Goal: Check status: Check status

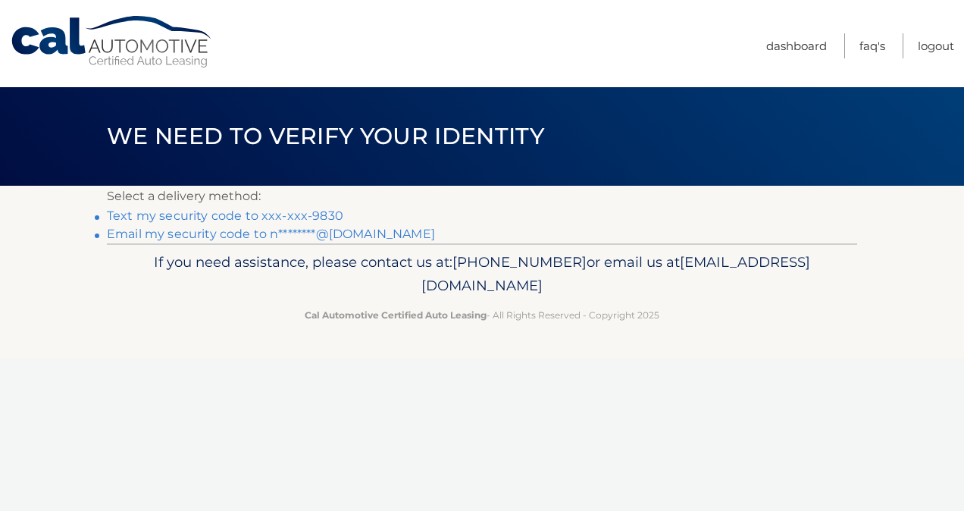
click at [268, 217] on link "Text my security code to xxx-xxx-9830" at bounding box center [225, 215] width 236 height 14
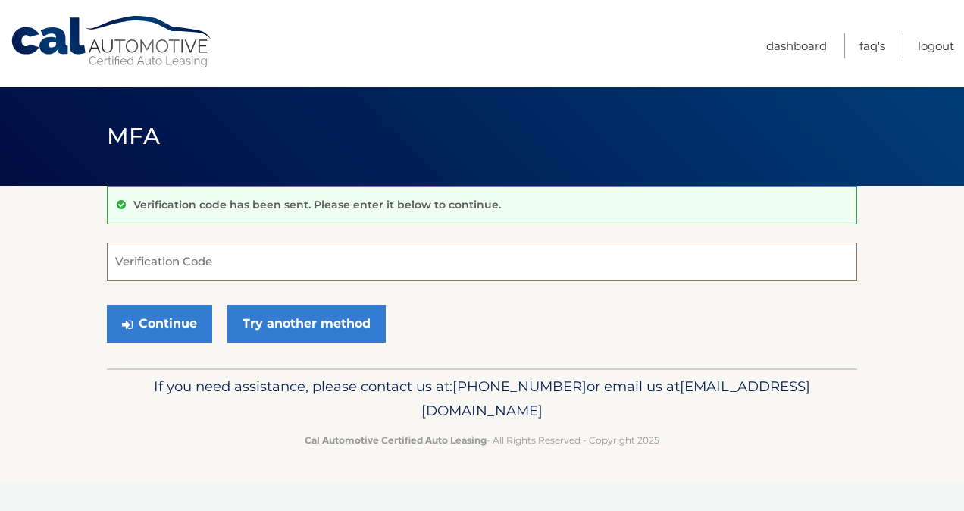
click at [264, 262] on input "Verification Code" at bounding box center [482, 261] width 750 height 38
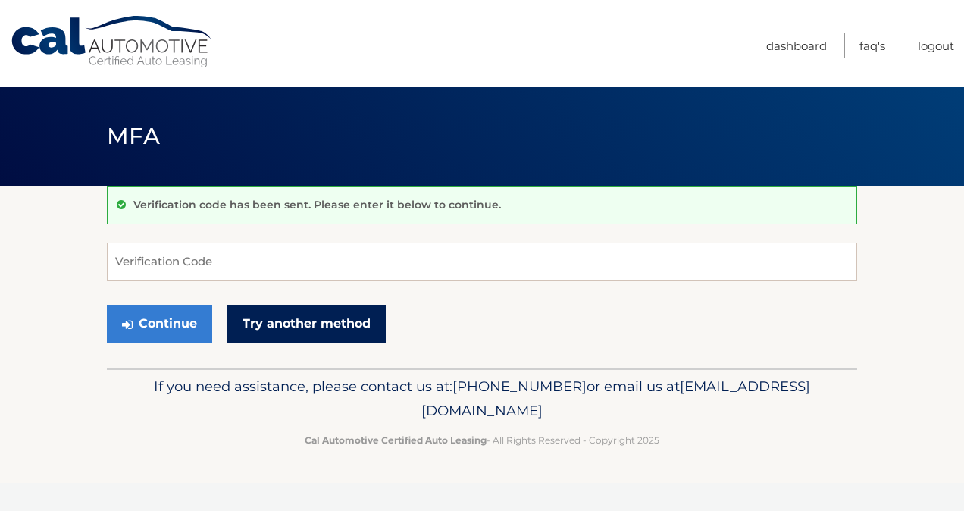
click at [267, 327] on link "Try another method" at bounding box center [306, 324] width 158 height 38
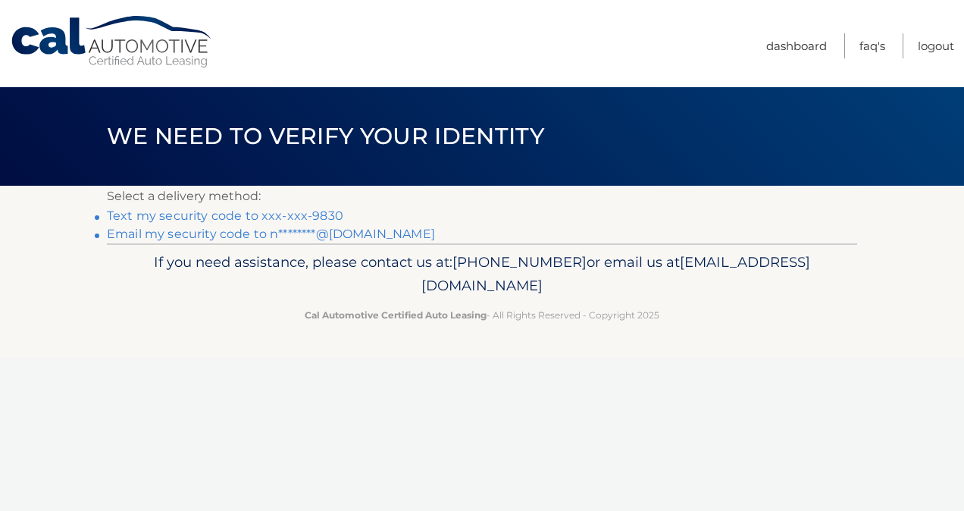
click at [257, 211] on link "Text my security code to xxx-xxx-9830" at bounding box center [225, 215] width 236 height 14
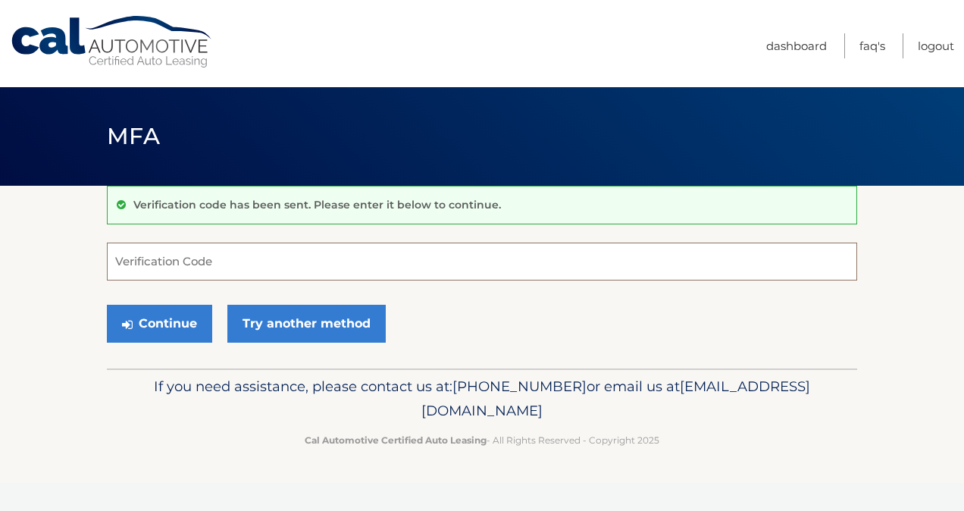
click at [230, 264] on input "Verification Code" at bounding box center [482, 261] width 750 height 38
type input "613558"
click at [107, 305] on button "Continue" at bounding box center [159, 324] width 105 height 38
click at [177, 309] on button "Continue" at bounding box center [159, 324] width 105 height 38
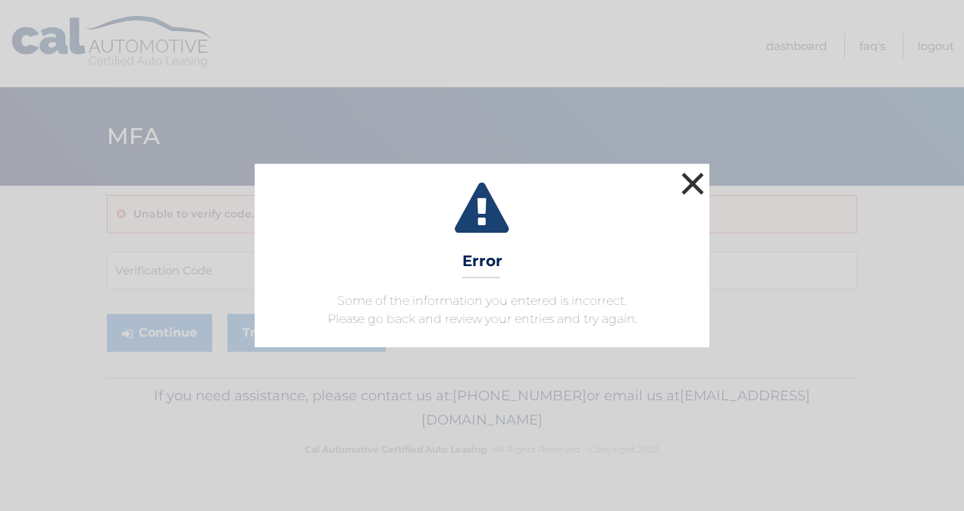
click at [695, 182] on button "×" at bounding box center [692, 183] width 30 height 30
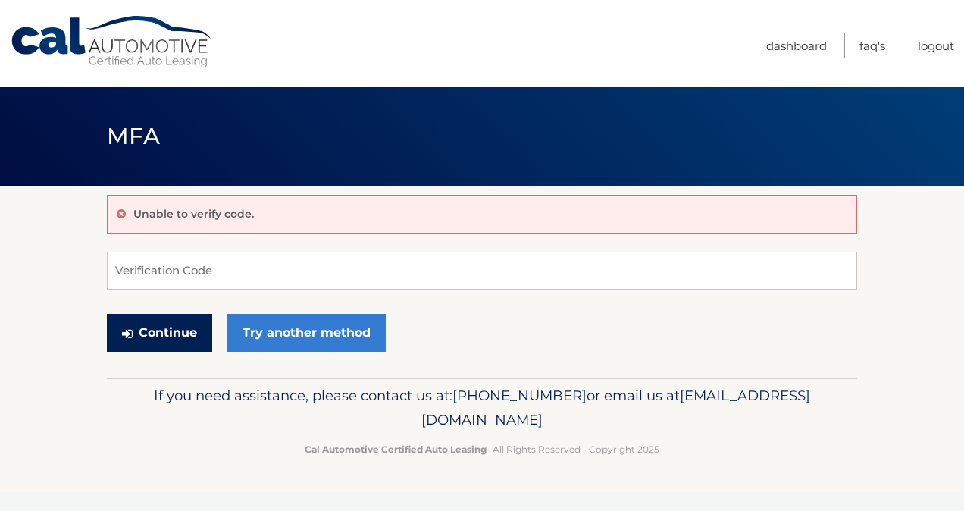
click at [193, 337] on button "Continue" at bounding box center [159, 333] width 105 height 38
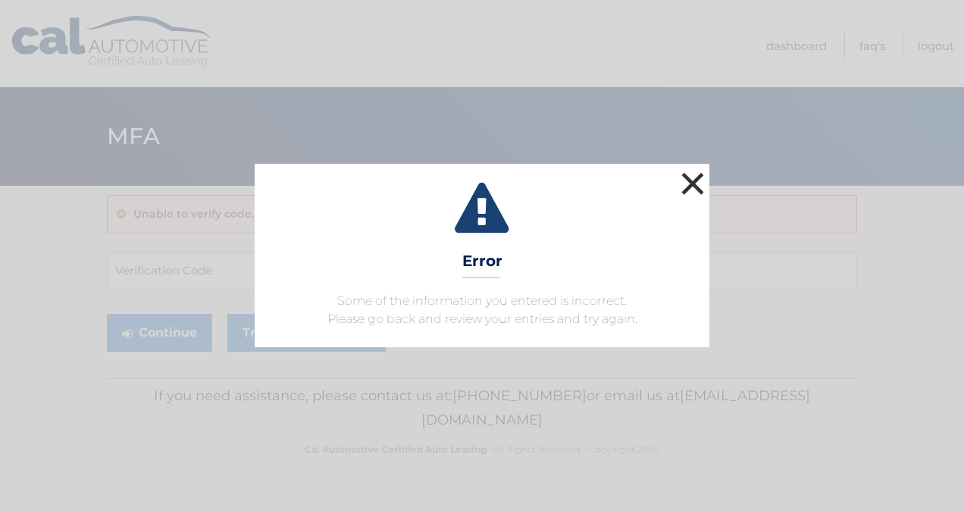
click at [688, 180] on button "×" at bounding box center [692, 183] width 30 height 30
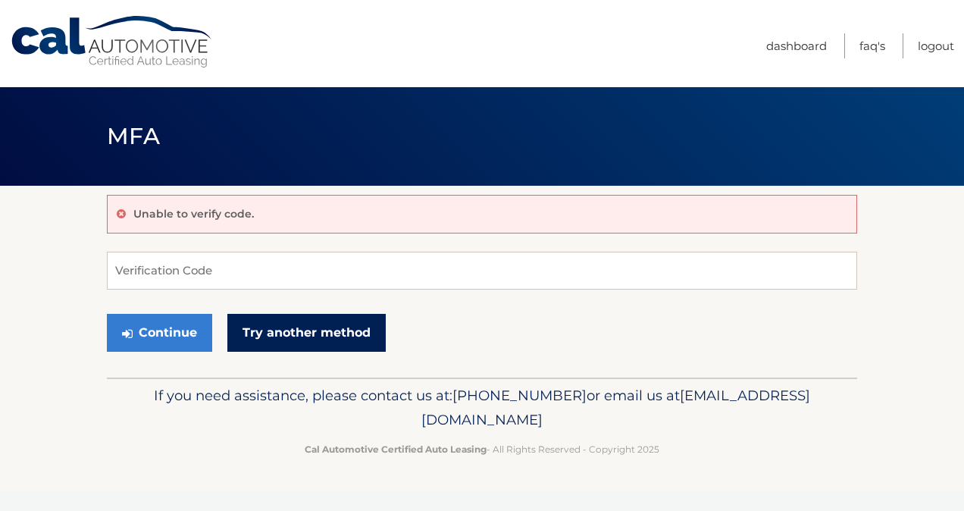
click at [343, 332] on link "Try another method" at bounding box center [306, 333] width 158 height 38
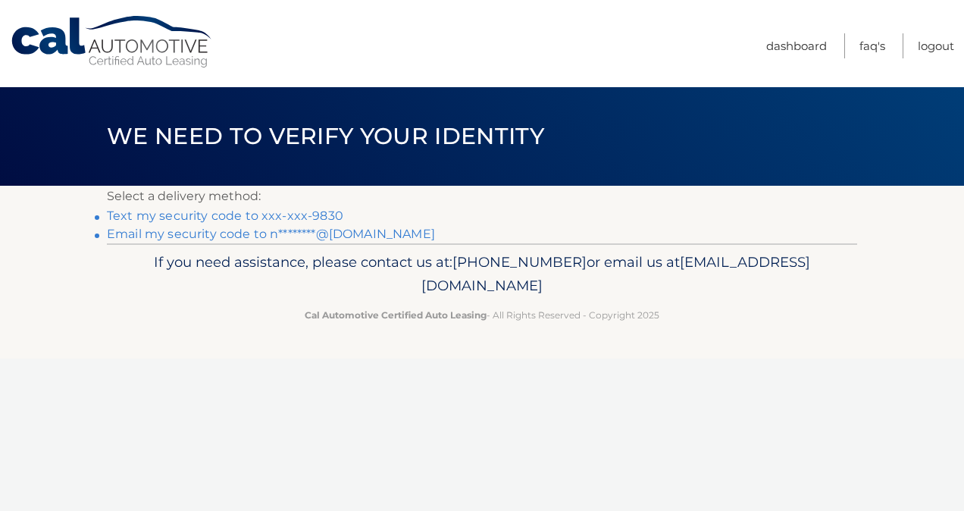
click at [217, 211] on link "Text my security code to xxx-xxx-9830" at bounding box center [225, 215] width 236 height 14
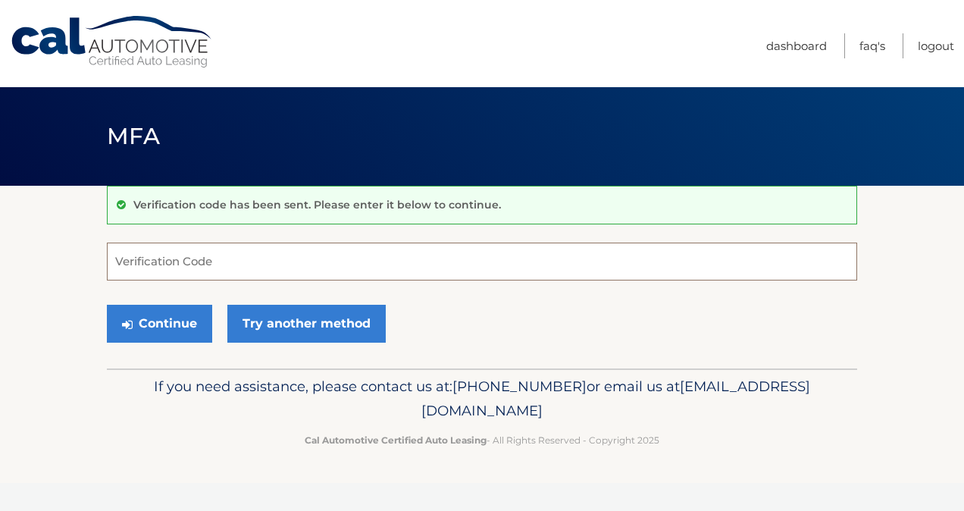
click at [238, 264] on input "Verification Code" at bounding box center [482, 261] width 750 height 38
type input "831056"
click at [189, 318] on button "Continue" at bounding box center [159, 324] width 105 height 38
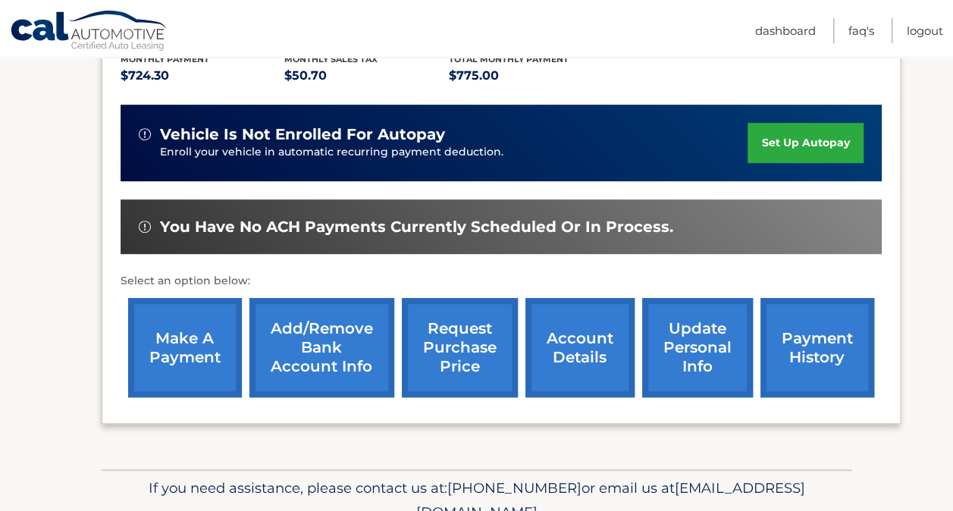
scroll to position [335, 0]
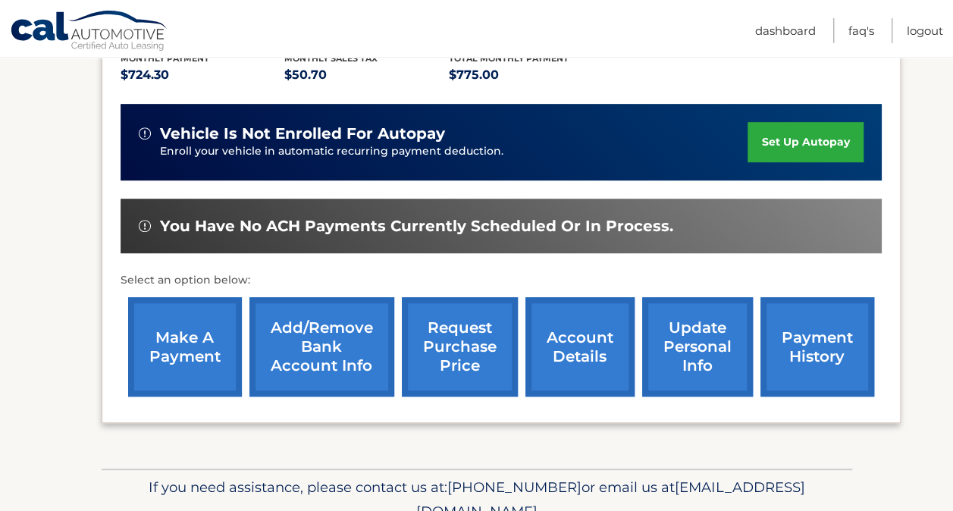
click at [574, 349] on link "account details" at bounding box center [579, 346] width 109 height 99
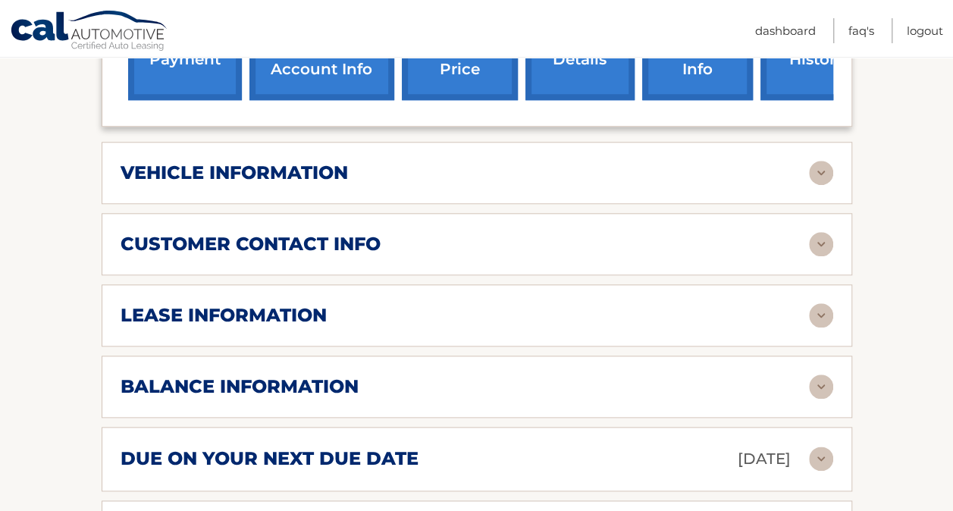
scroll to position [674, 0]
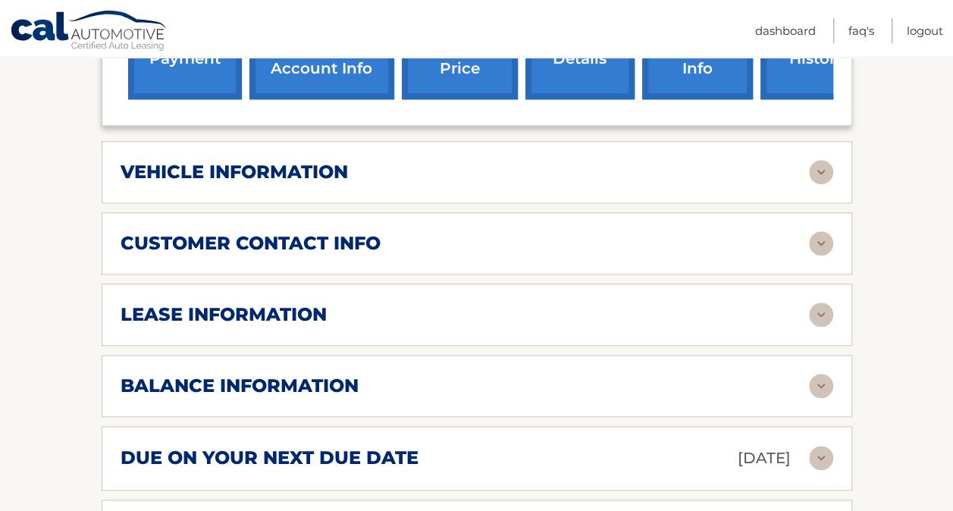
click at [810, 374] on img at bounding box center [821, 386] width 24 height 24
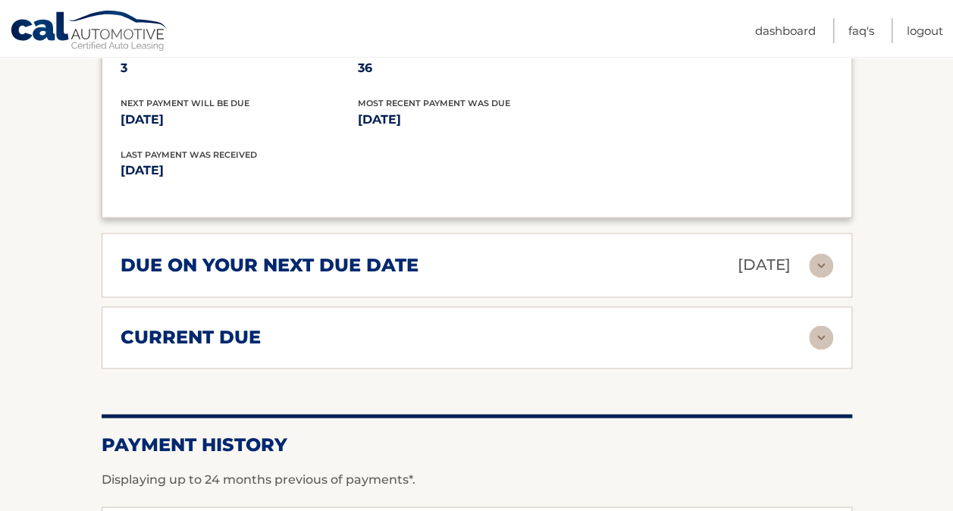
scroll to position [1051, 0]
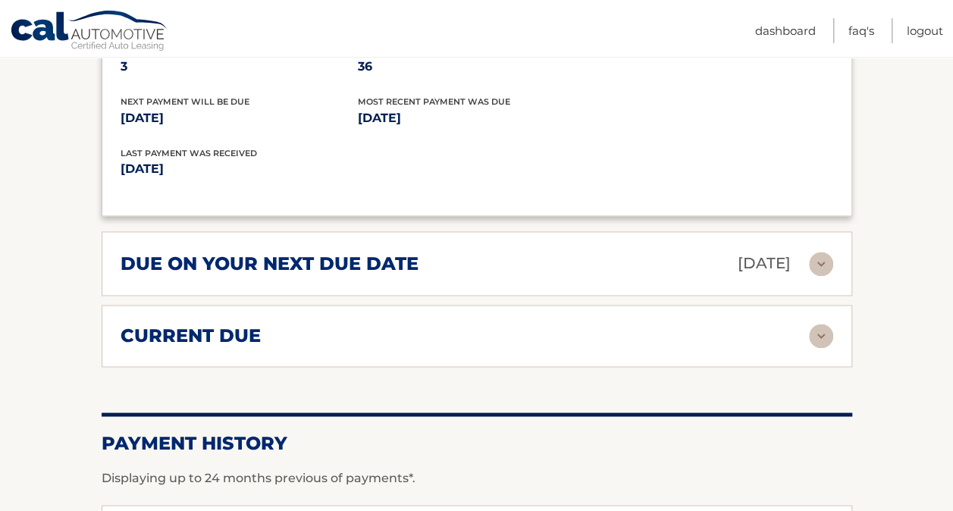
click at [815, 324] on img at bounding box center [821, 336] width 24 height 24
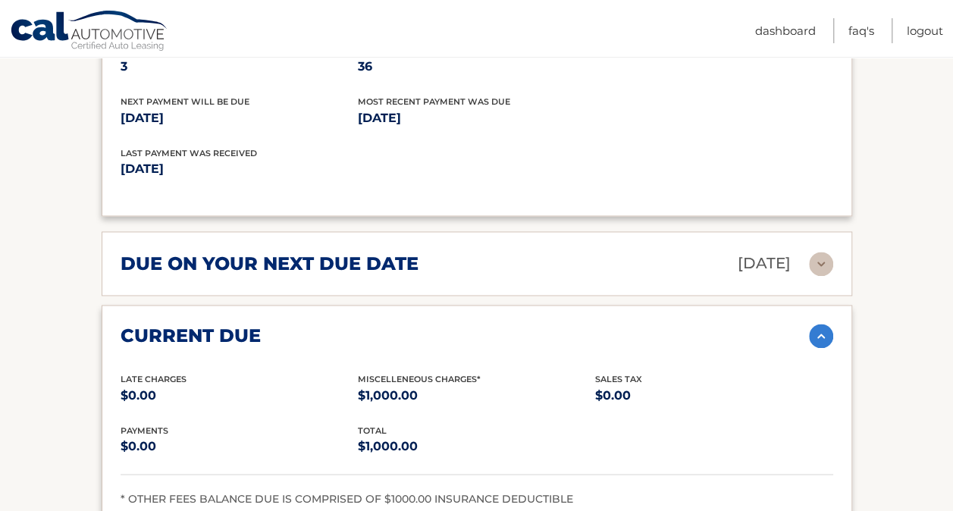
click at [816, 324] on img at bounding box center [821, 336] width 24 height 24
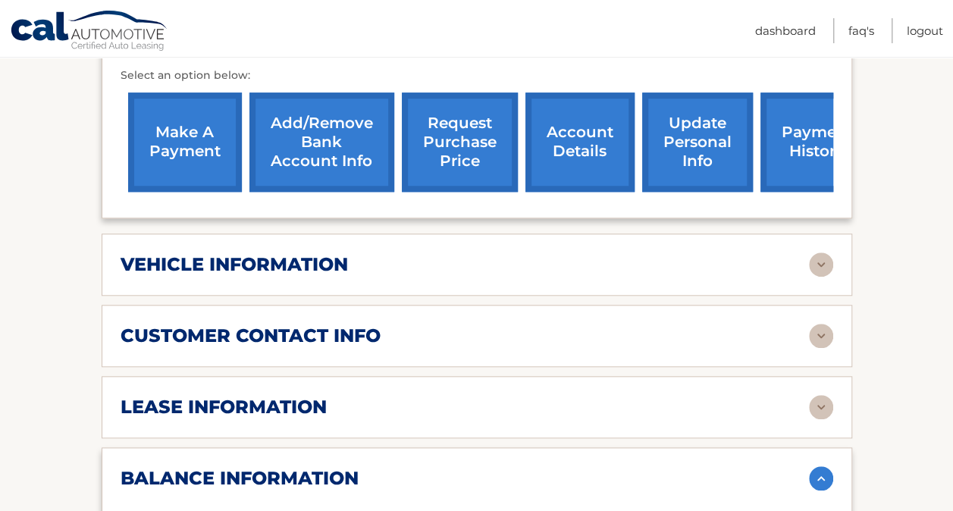
scroll to position [583, 0]
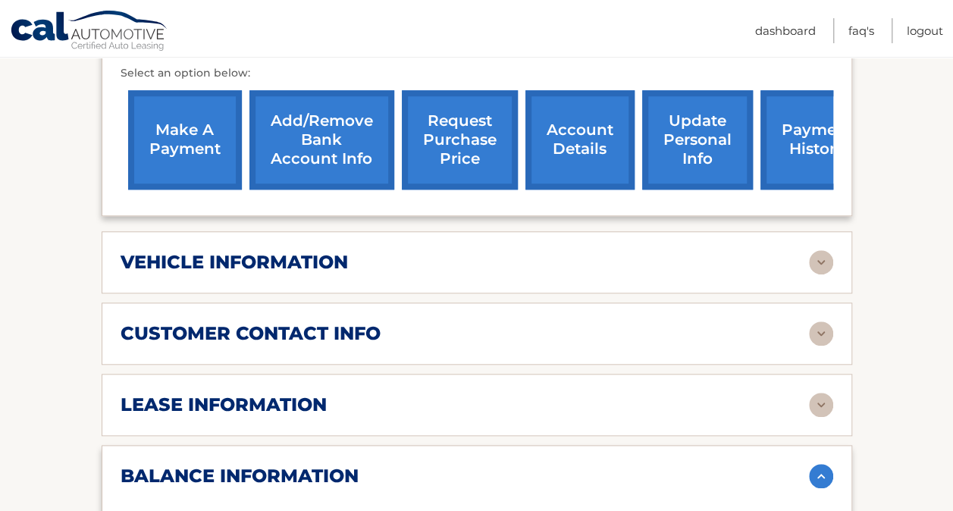
click at [469, 393] on div "lease information" at bounding box center [464, 404] width 688 height 23
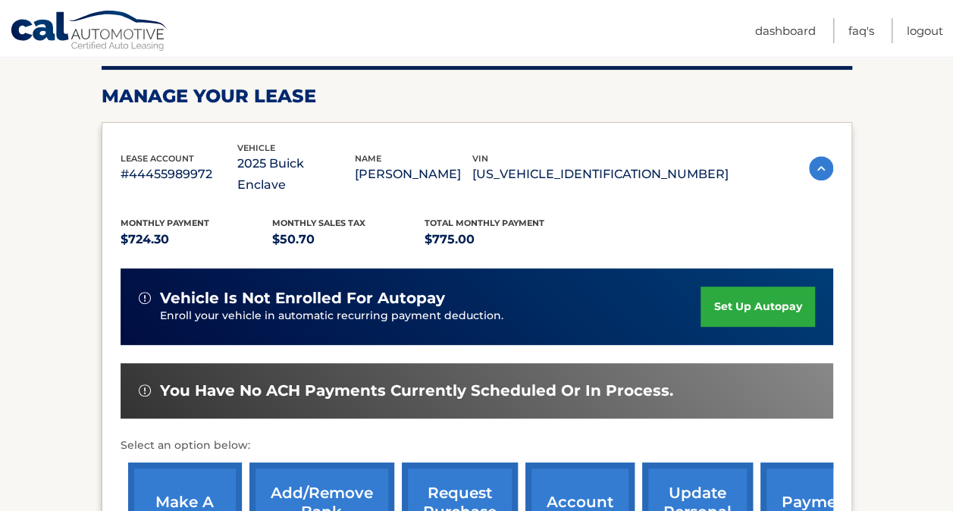
scroll to position [211, 0]
